Goal: Task Accomplishment & Management: Manage account settings

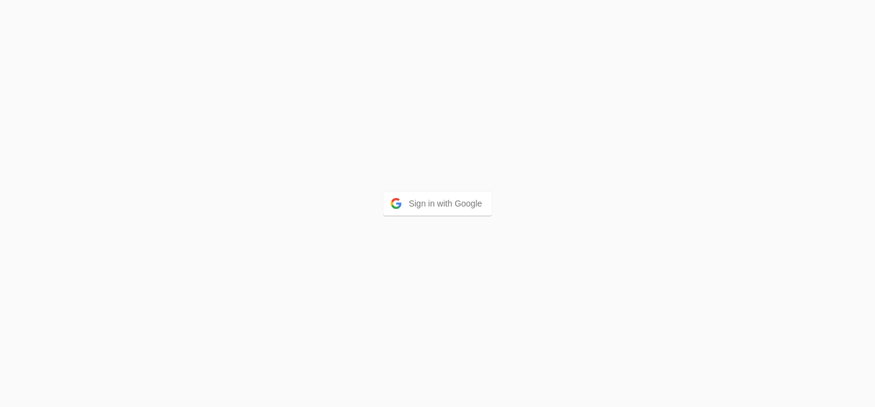
click at [458, 222] on div "Sign in with Google" at bounding box center [437, 203] width 875 height 407
click at [444, 206] on button "Sign in with Google" at bounding box center [437, 203] width 109 height 24
